Goal: Communication & Community: Answer question/provide support

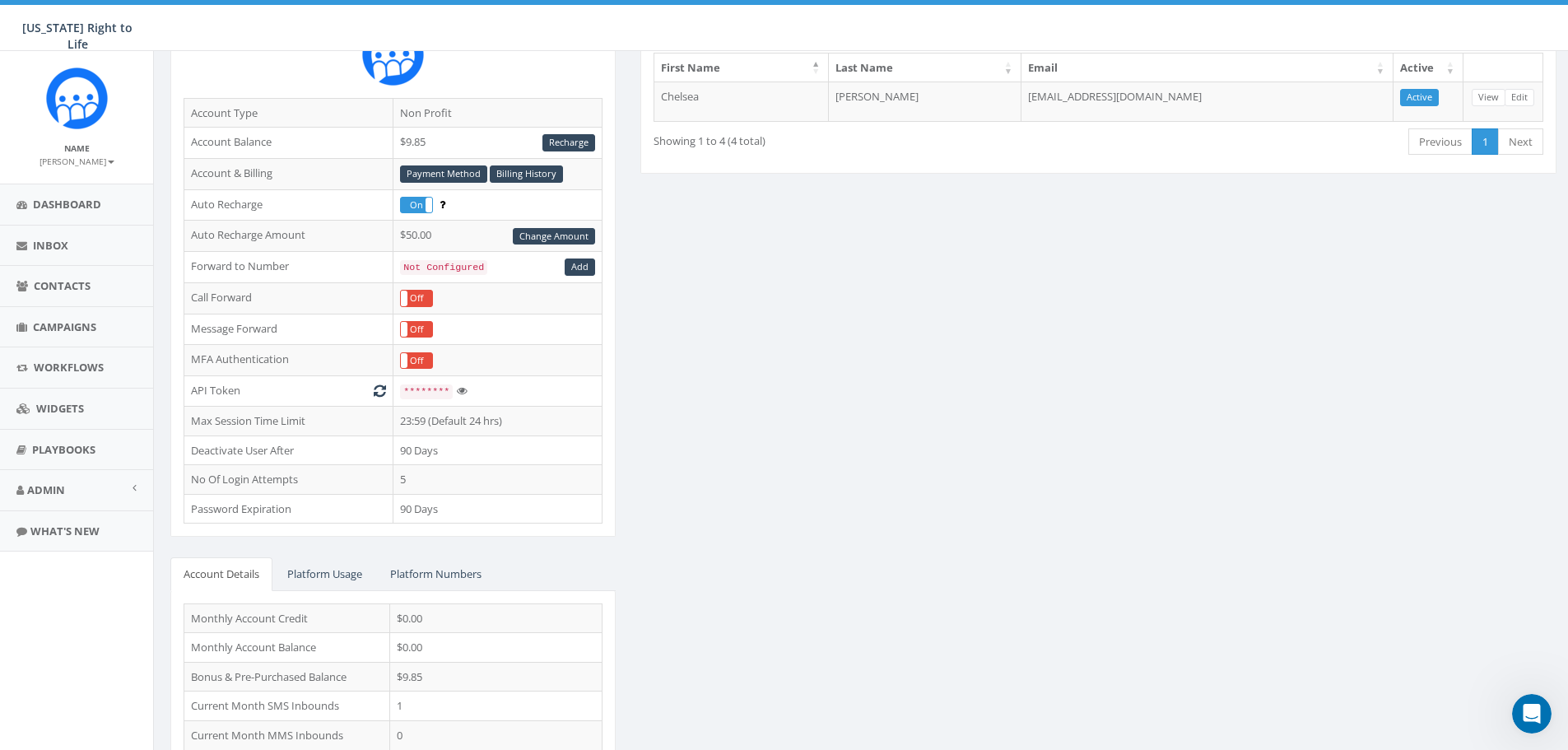
scroll to position [975, 0]
click at [90, 249] on link "Inbox" at bounding box center [76, 245] width 153 height 40
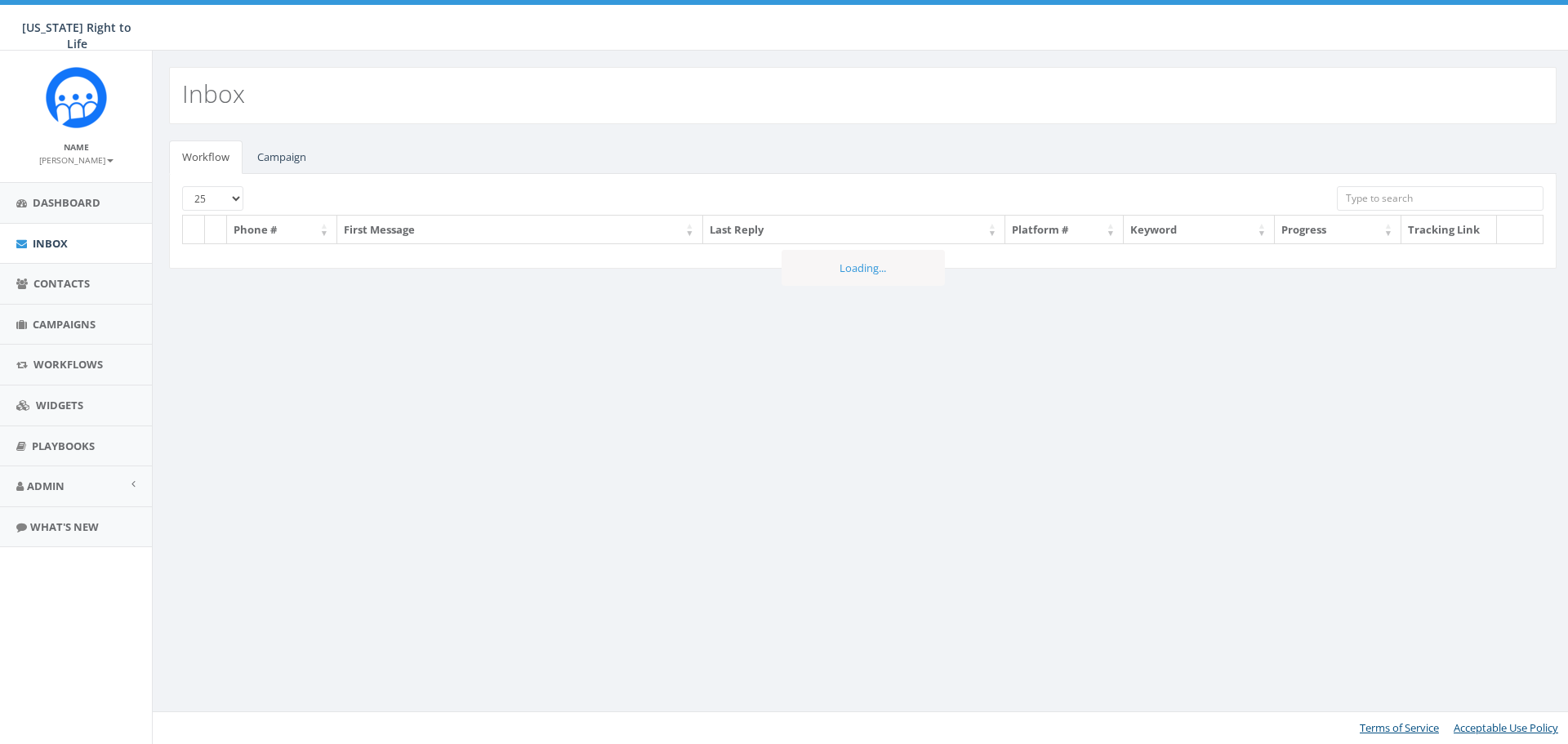
select select
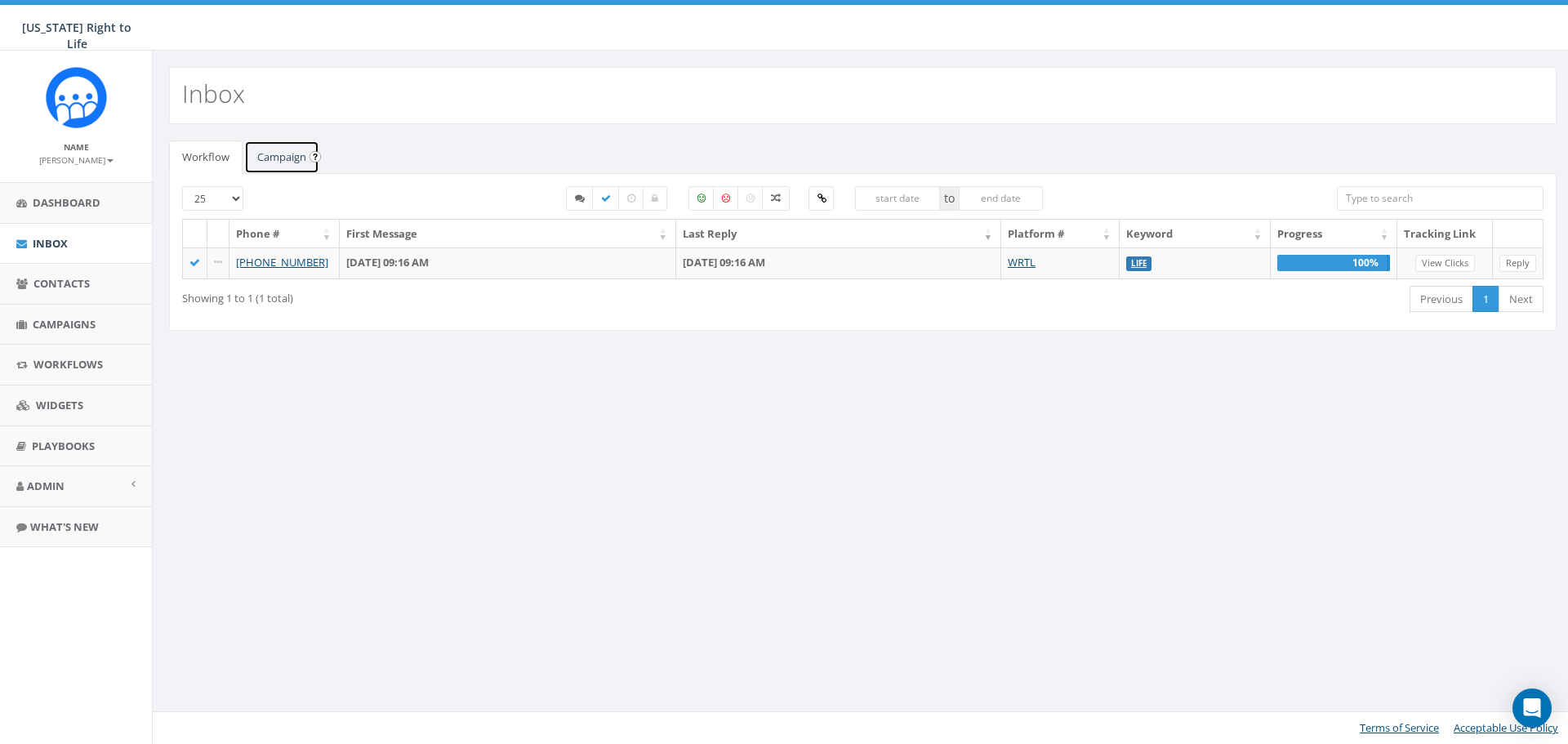
click at [301, 154] on link "Campaign" at bounding box center [282, 158] width 75 height 34
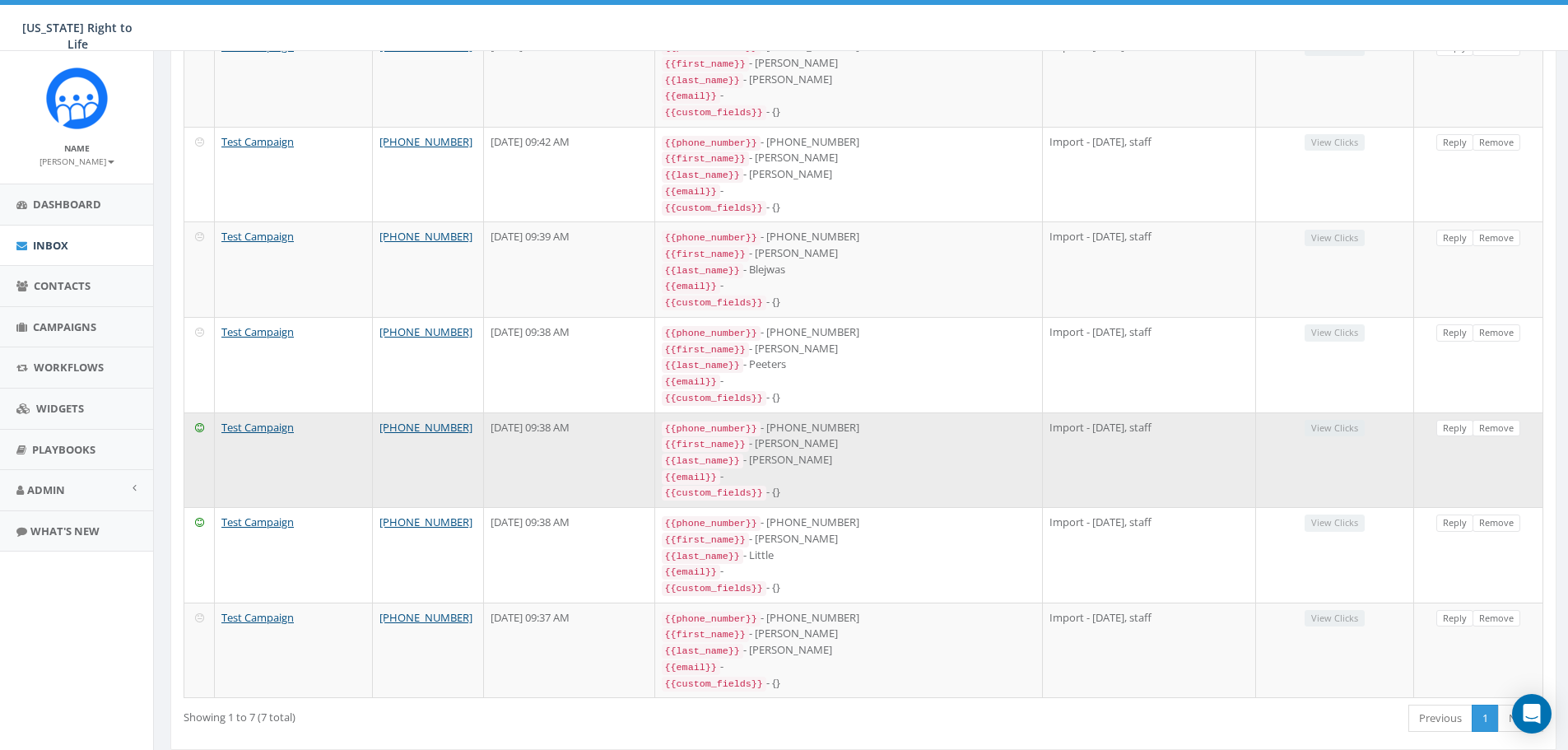
scroll to position [252, 0]
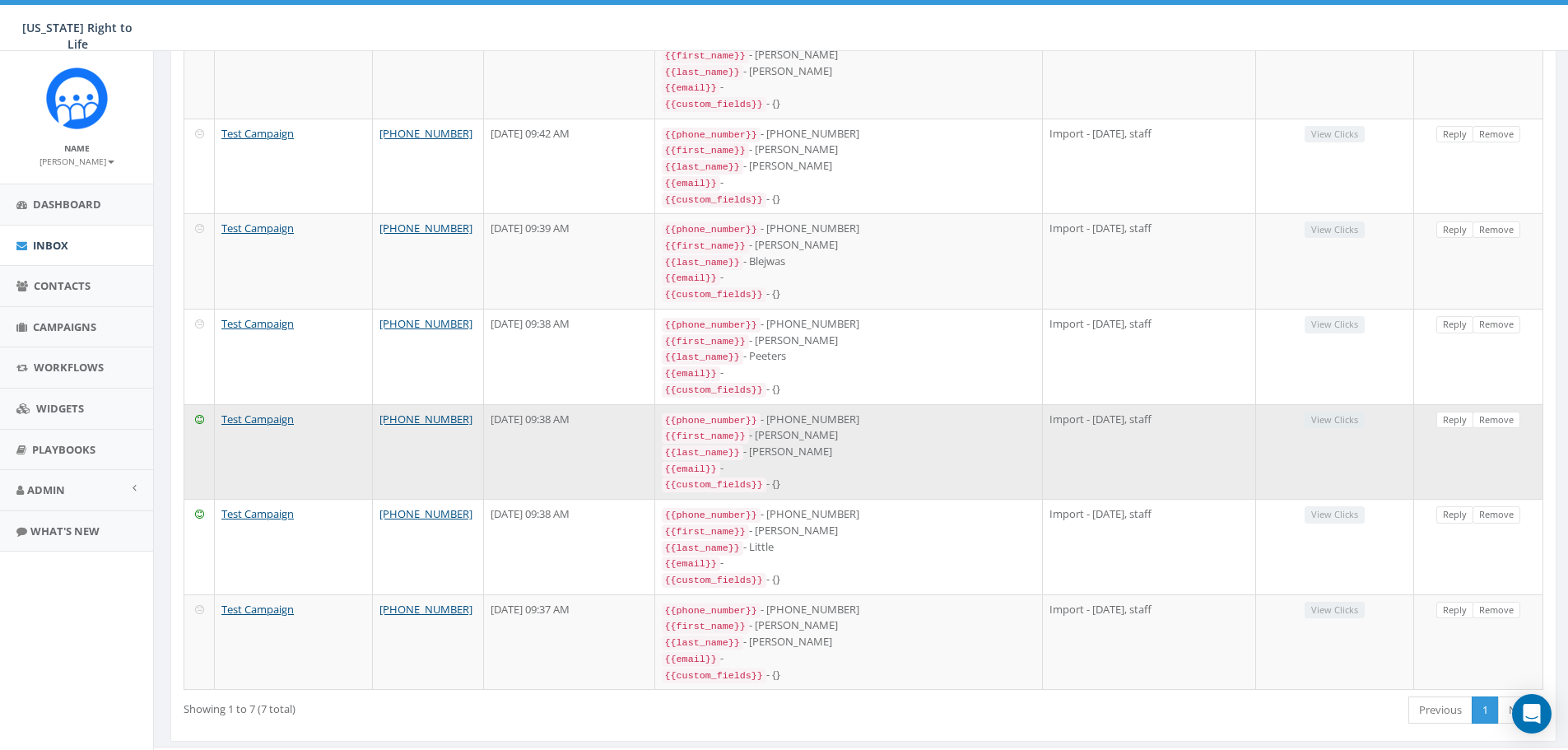
click at [201, 414] on icon at bounding box center [199, 419] width 9 height 11
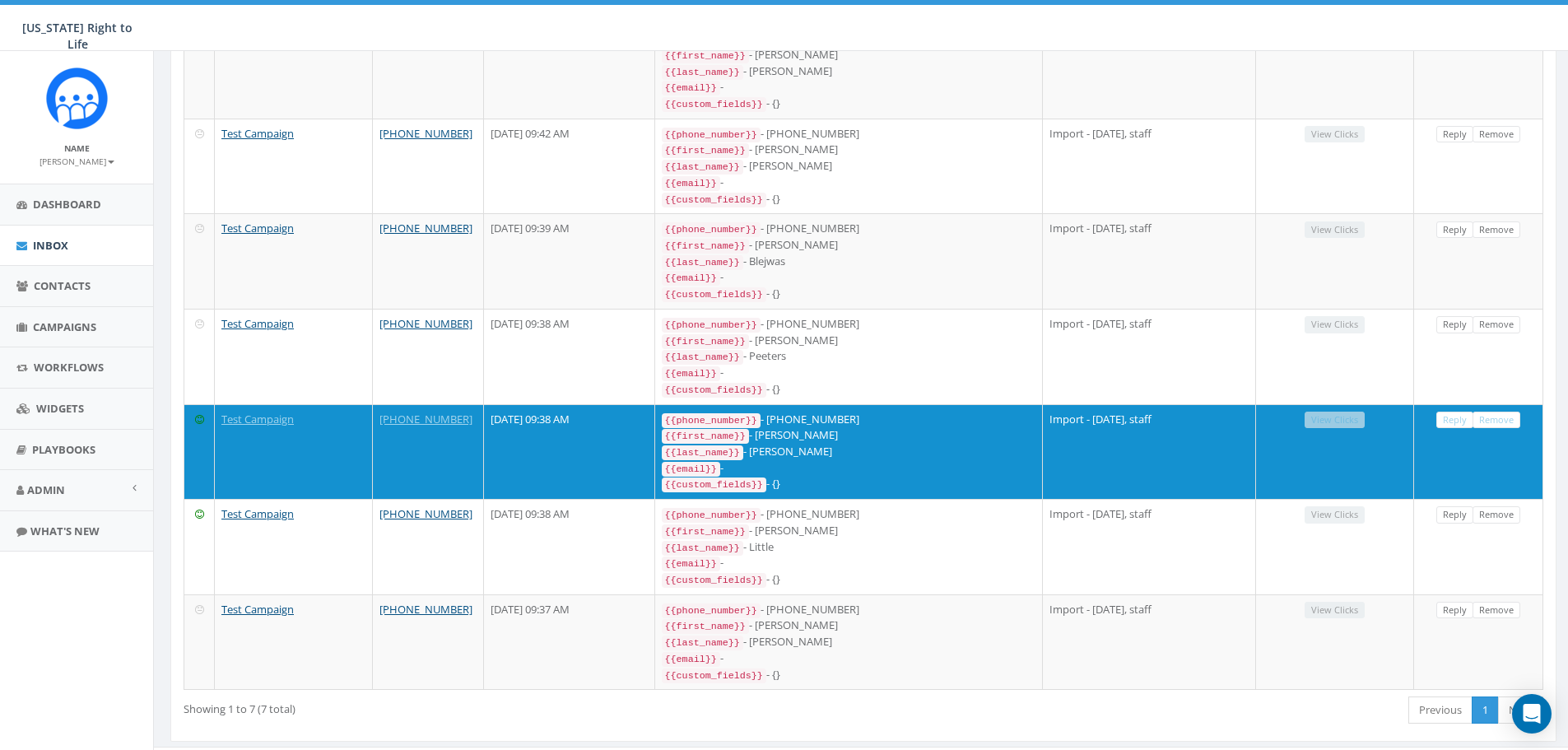
click at [176, 419] on div "Campaign Phone # Last Reply Contact Tags Tracking Link Test Campaign +1 920-265…" at bounding box center [863, 345] width 1384 height 701
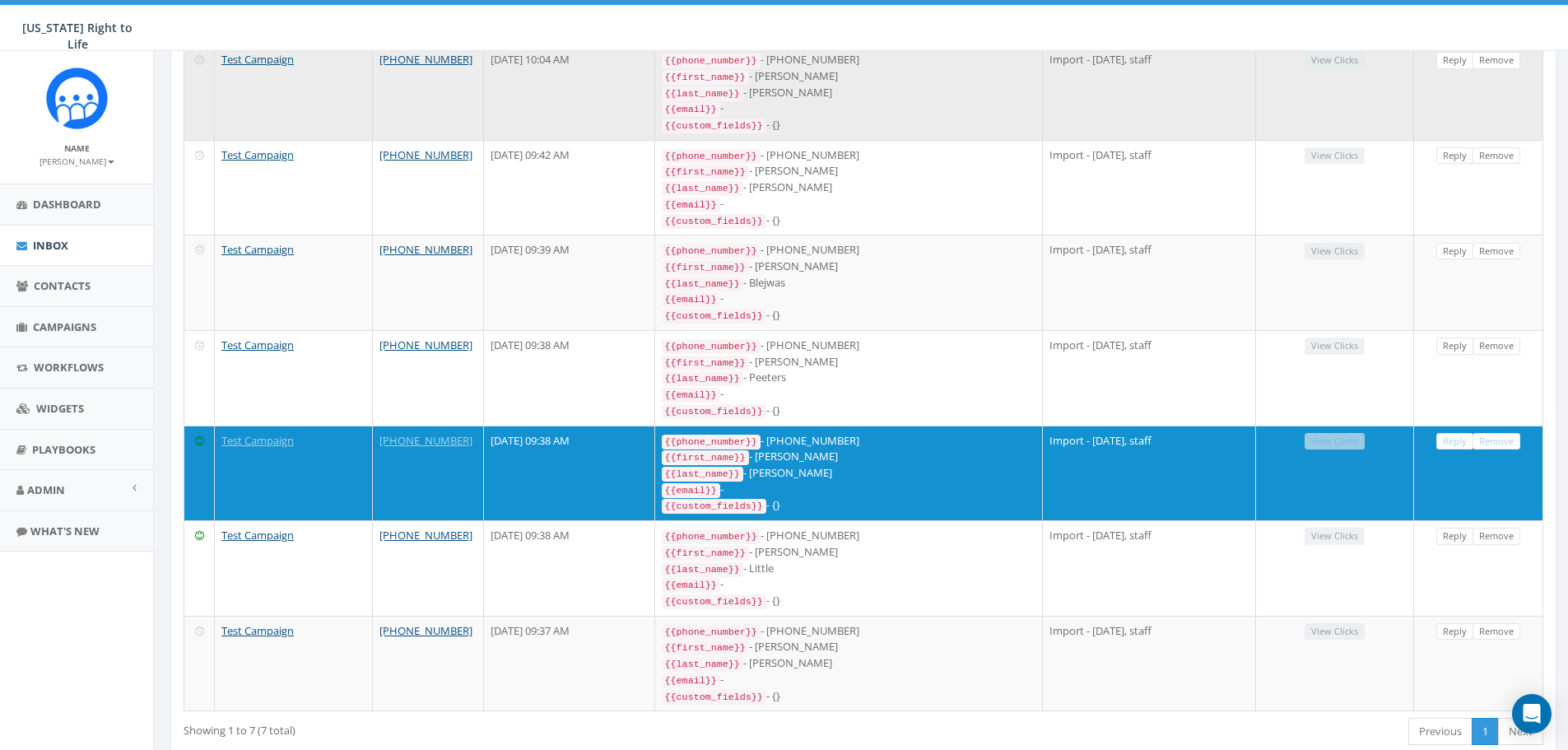
scroll to position [247, 0]
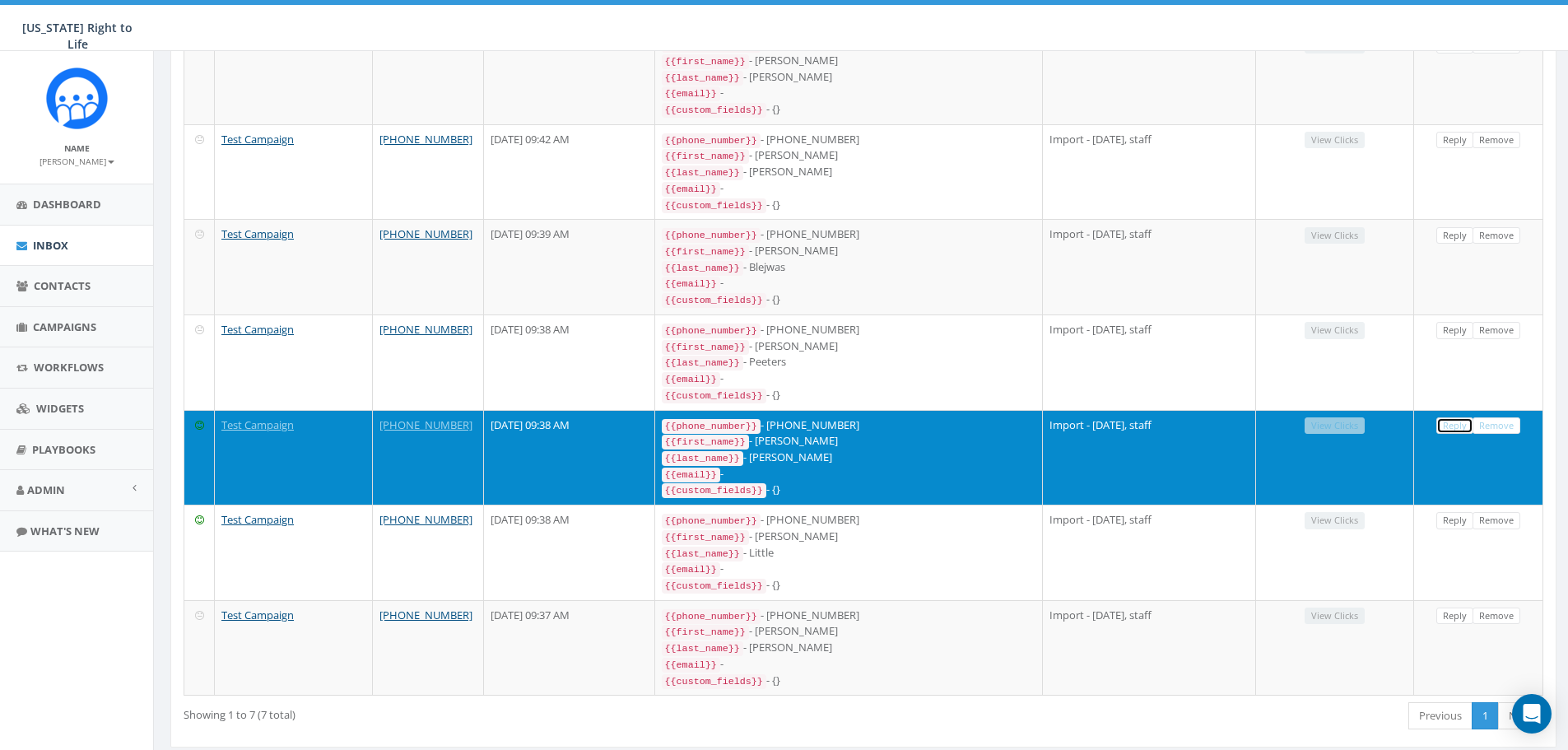
click at [1457, 418] on link "Reply" at bounding box center [1454, 426] width 37 height 17
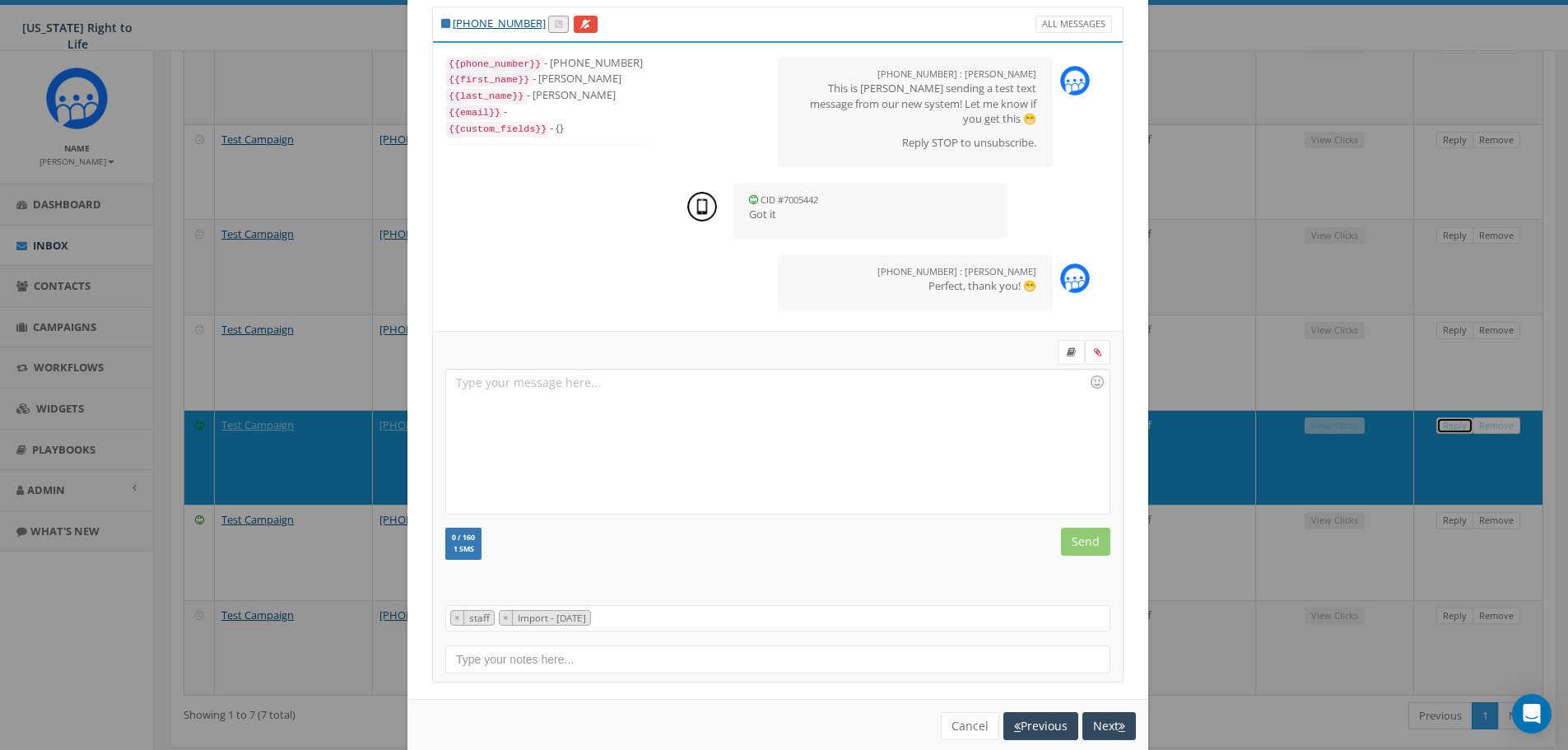
scroll to position [75, 0]
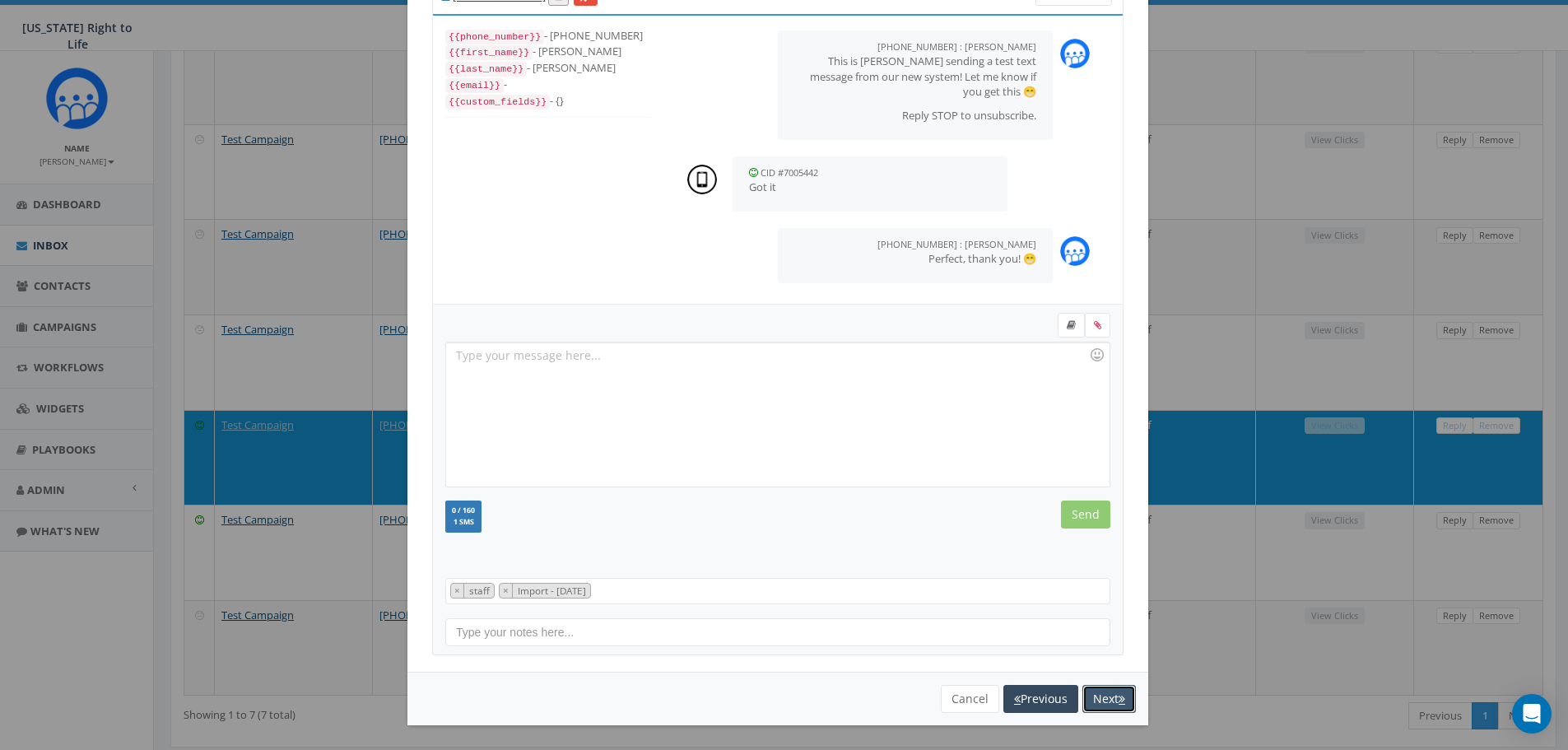
click at [1096, 705] on button "Next" at bounding box center [1109, 698] width 54 height 28
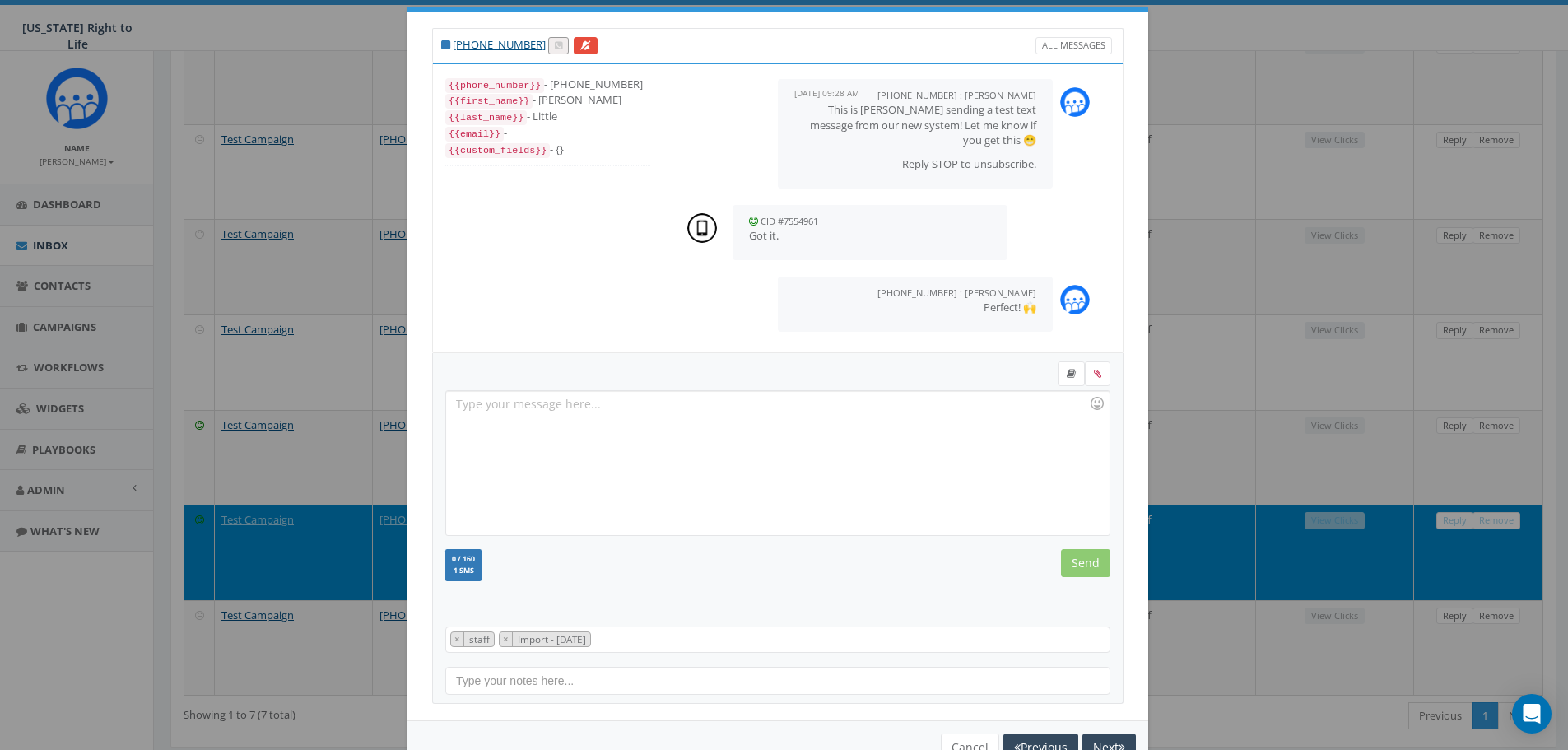
scroll to position [0, 0]
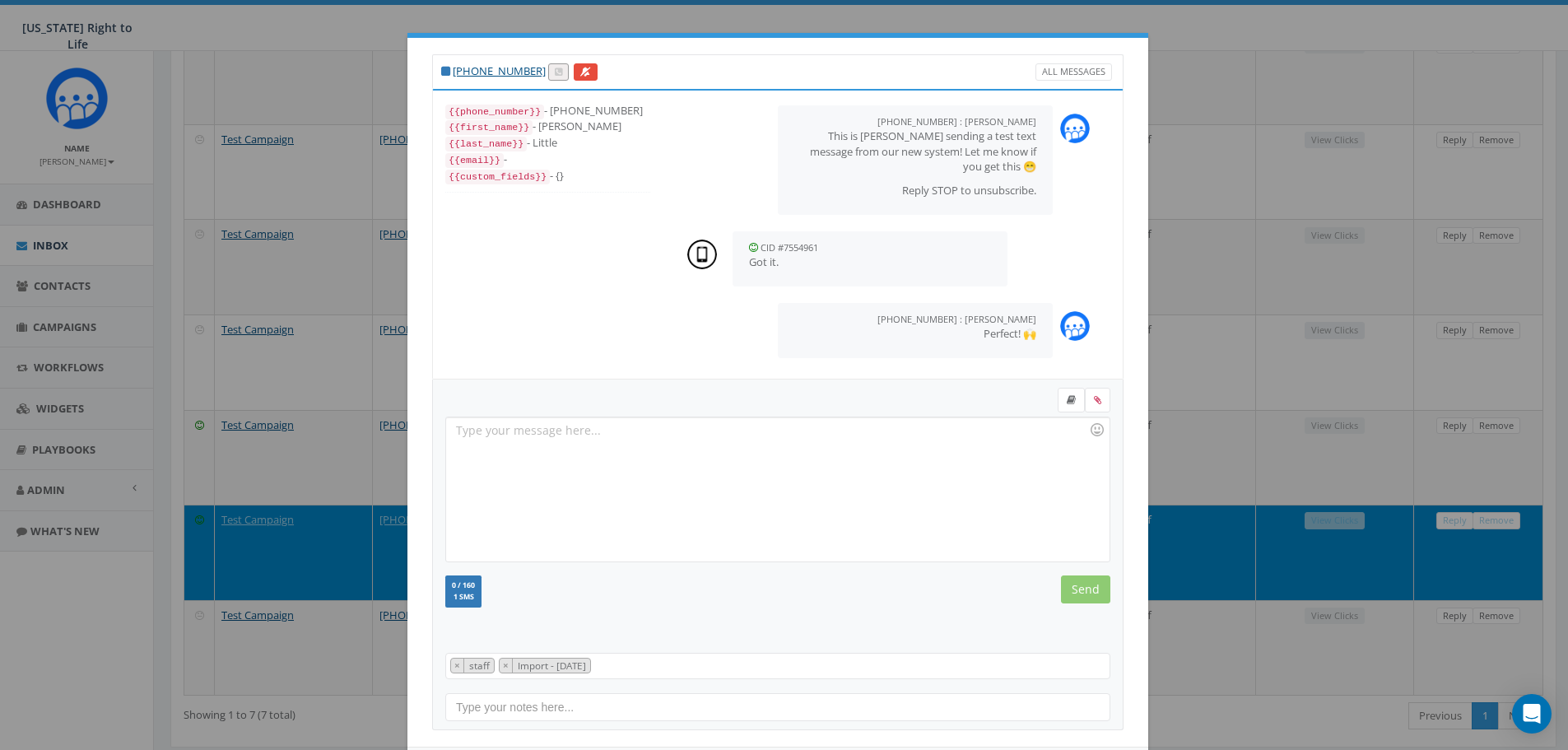
click at [132, 638] on div "[PHONE_NUMBER] All Messages {{phone_number}} - [PHONE_NUMBER] {{first_name}} - …" at bounding box center [784, 375] width 1568 height 750
click at [63, 488] on div "[PHONE_NUMBER] All Messages {{phone_number}} - [PHONE_NUMBER] {{first_name}} - …" at bounding box center [784, 375] width 1568 height 750
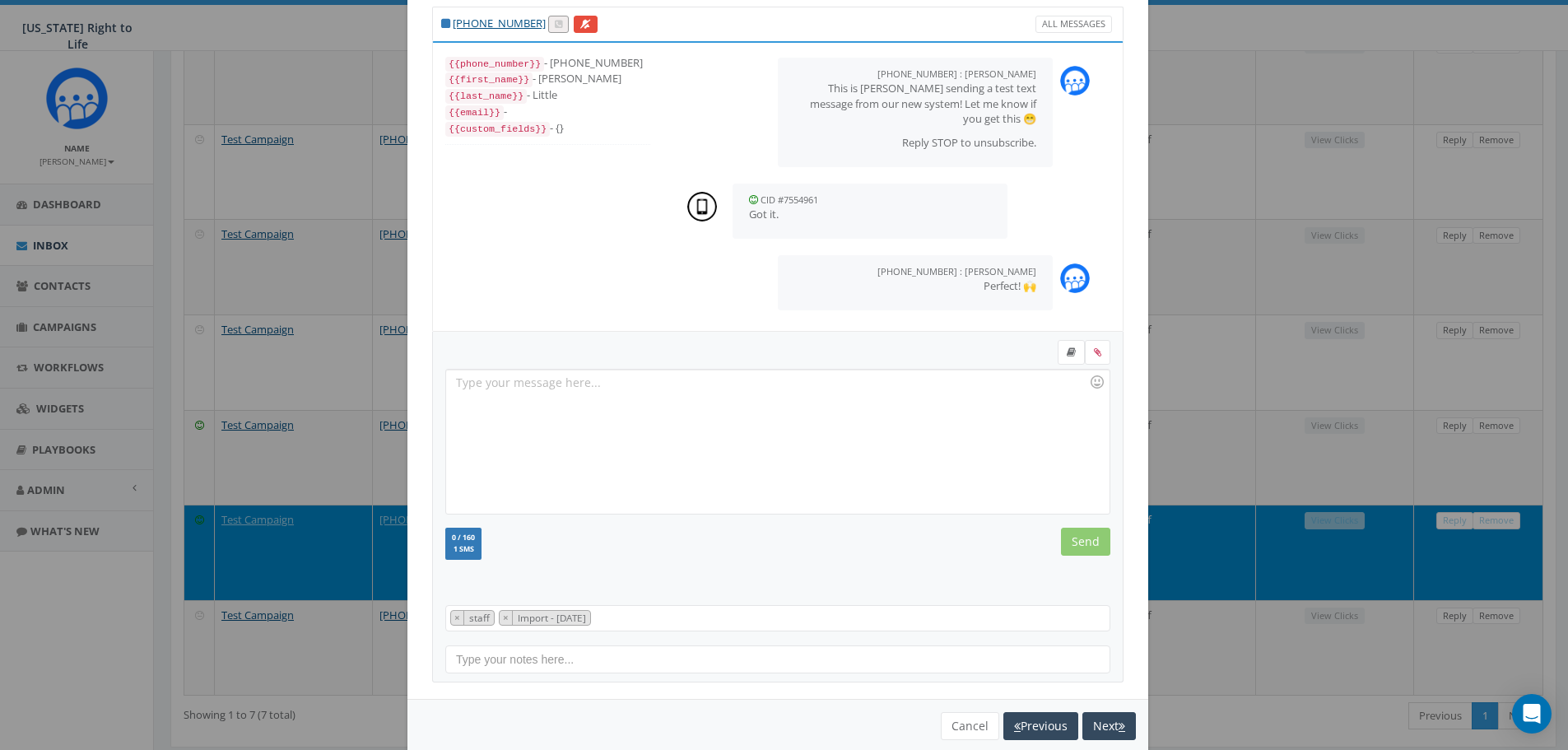
scroll to position [75, 0]
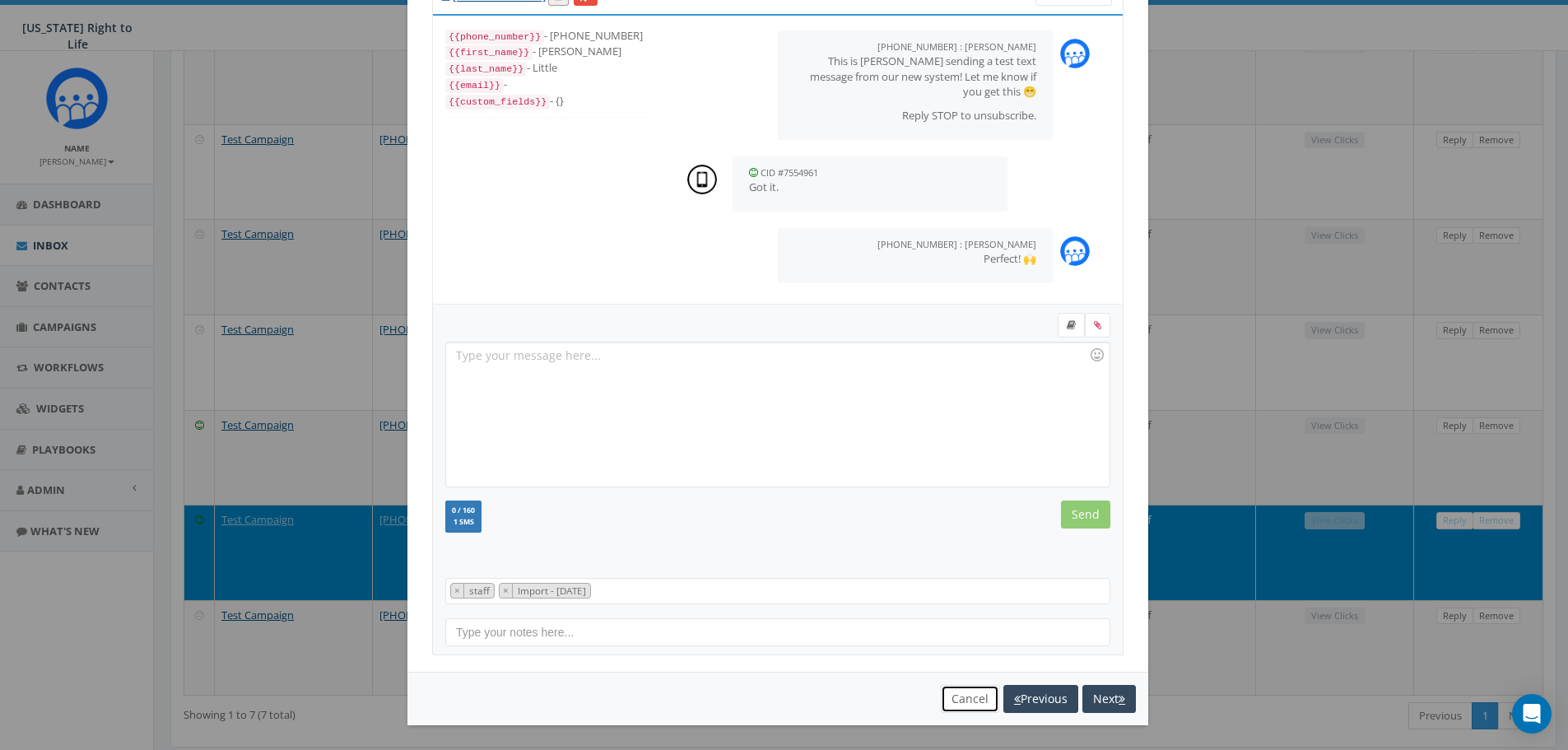
click at [951, 703] on button "Cancel" at bounding box center [969, 698] width 58 height 28
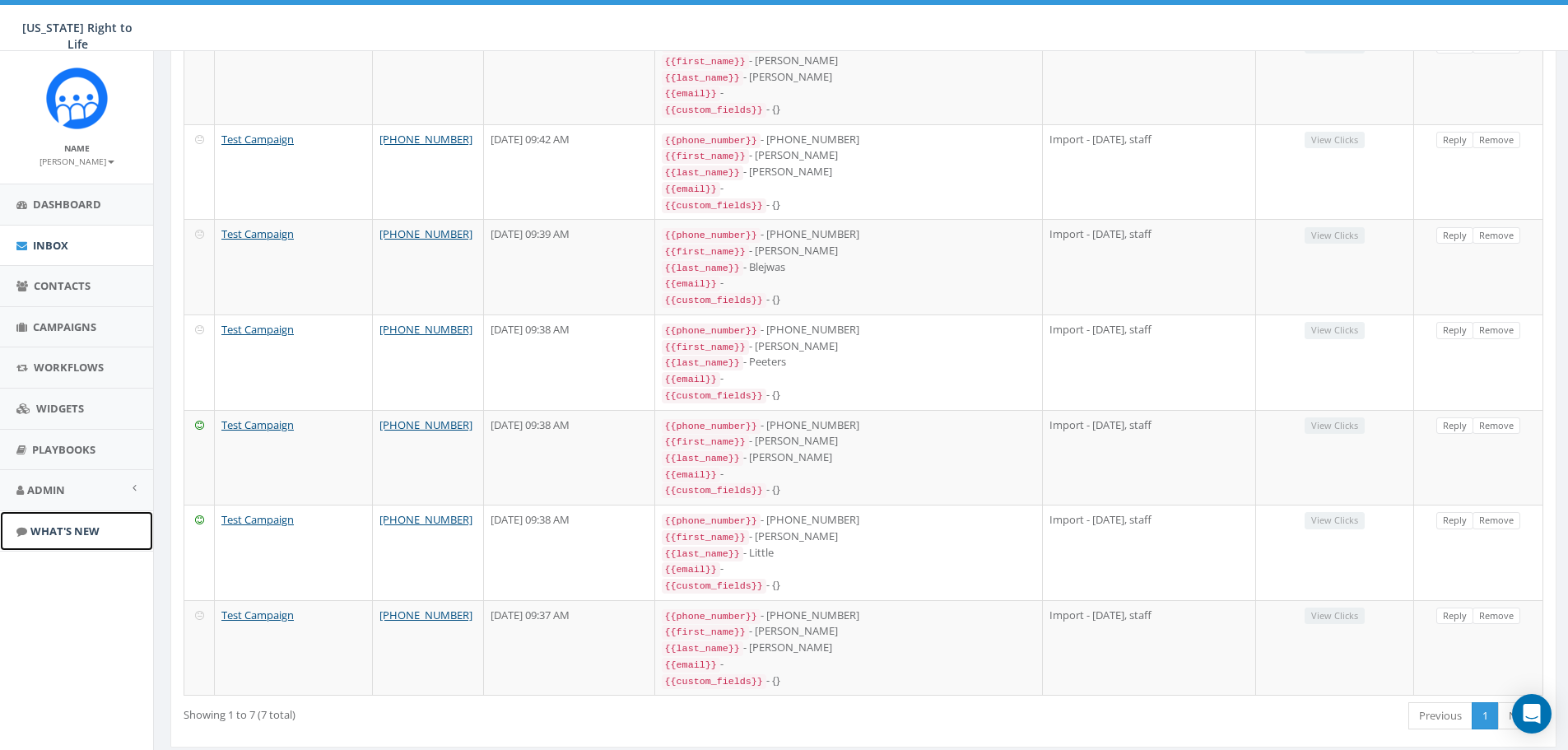
click at [79, 527] on span "What's New" at bounding box center [65, 531] width 69 height 14
